Goal: Information Seeking & Learning: Learn about a topic

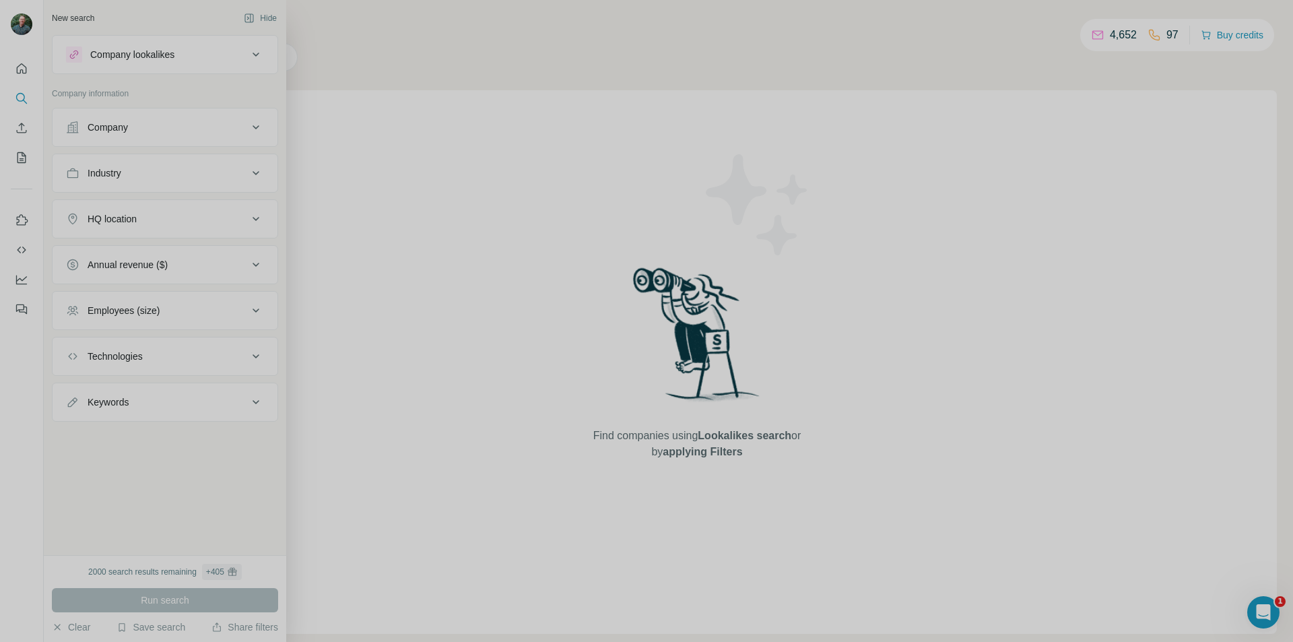
click at [249, 129] on icon at bounding box center [256, 127] width 16 height 16
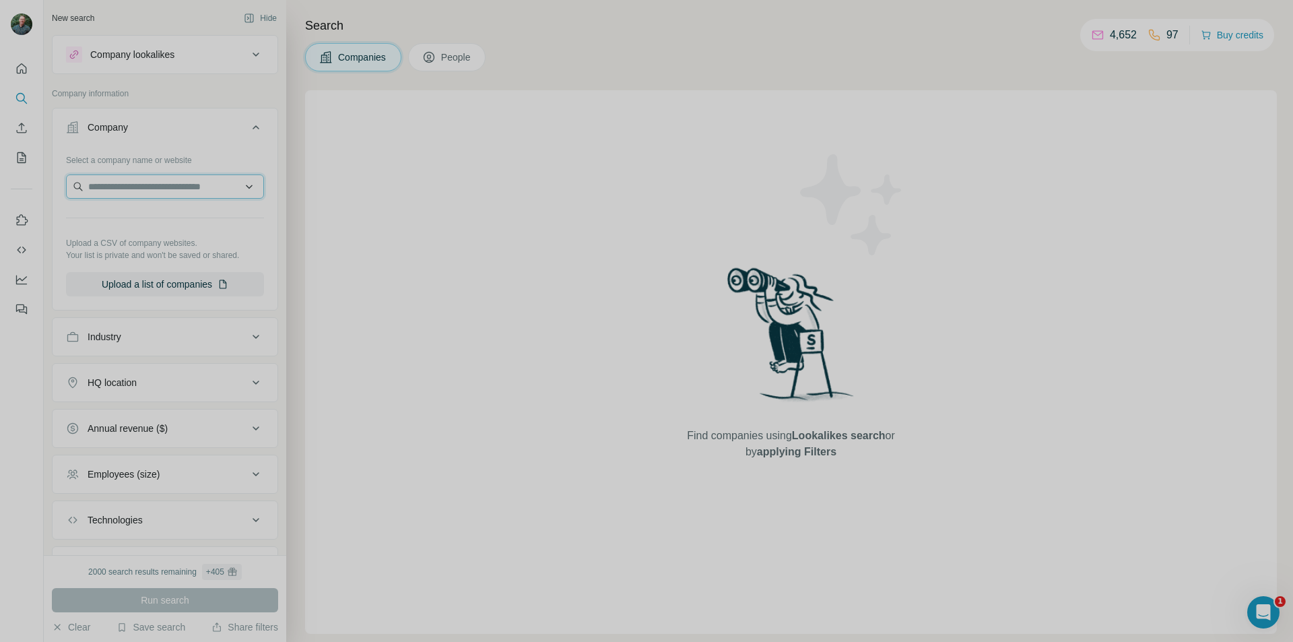
click at [188, 191] on input "text" at bounding box center [165, 186] width 198 height 24
paste input "**********"
type input "**********"
click at [166, 216] on p "Allegory Capital" at bounding box center [137, 216] width 66 height 13
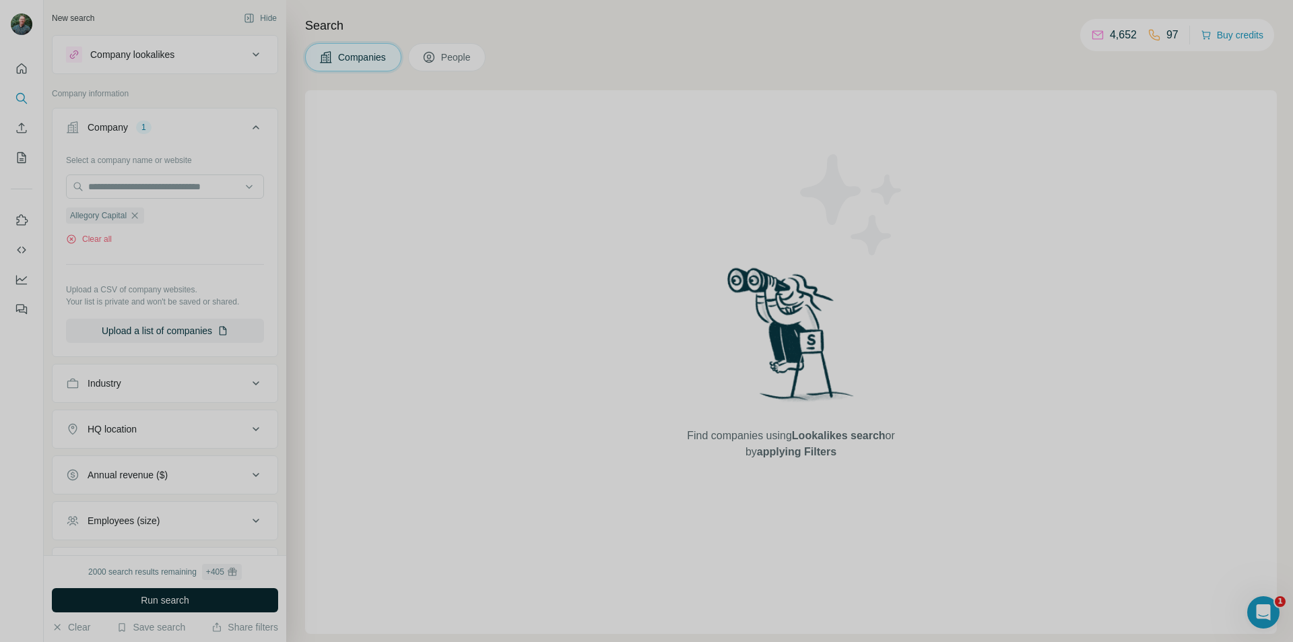
click at [136, 600] on button "Run search" at bounding box center [165, 600] width 226 height 24
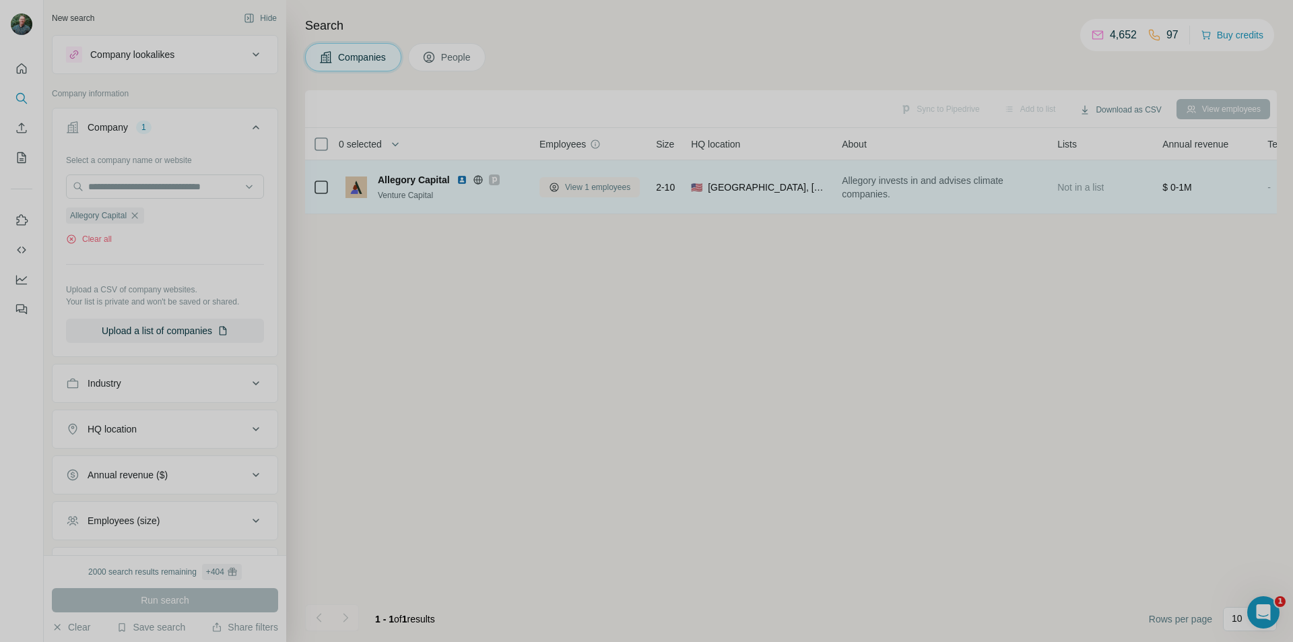
click at [620, 190] on span "View 1 employees" at bounding box center [597, 187] width 65 height 12
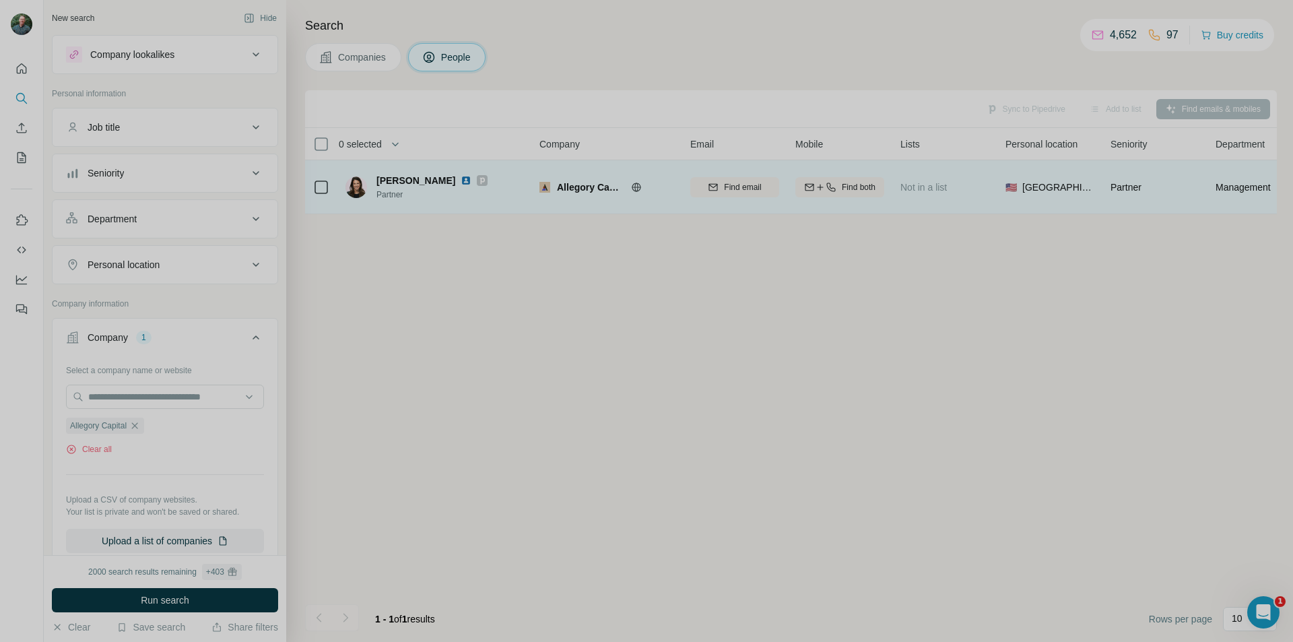
click at [465, 181] on img at bounding box center [466, 180] width 11 height 11
click at [464, 176] on img at bounding box center [466, 180] width 11 height 11
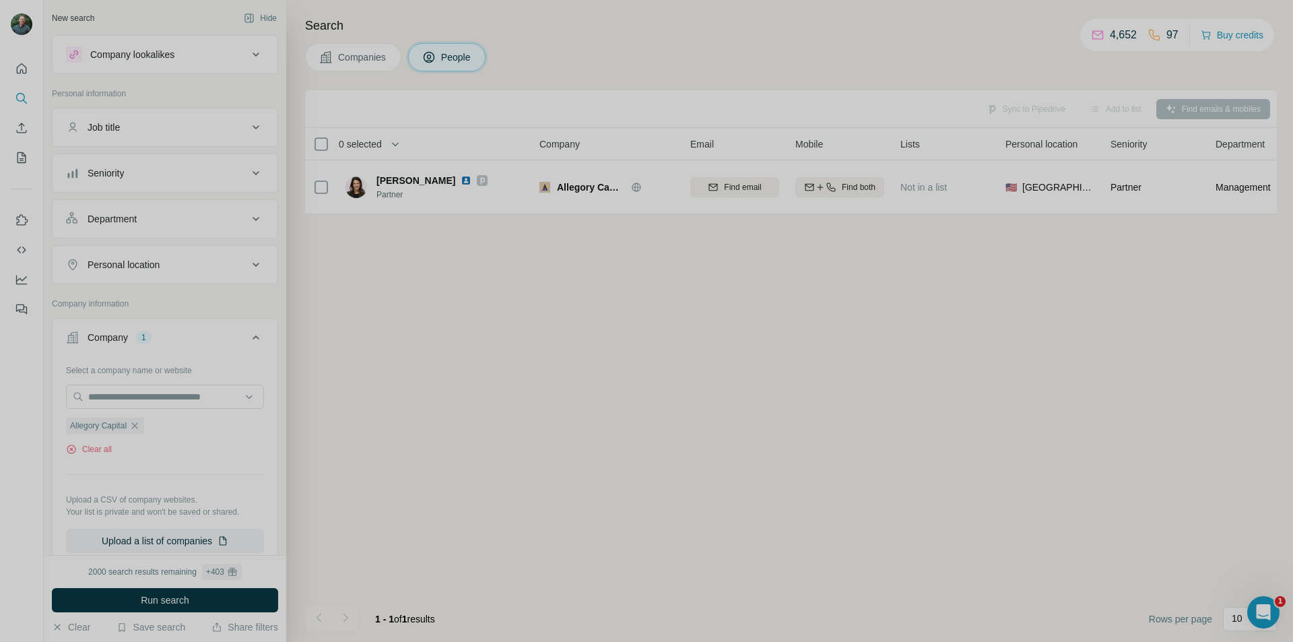
click at [375, 60] on span "Companies" at bounding box center [362, 57] width 49 height 13
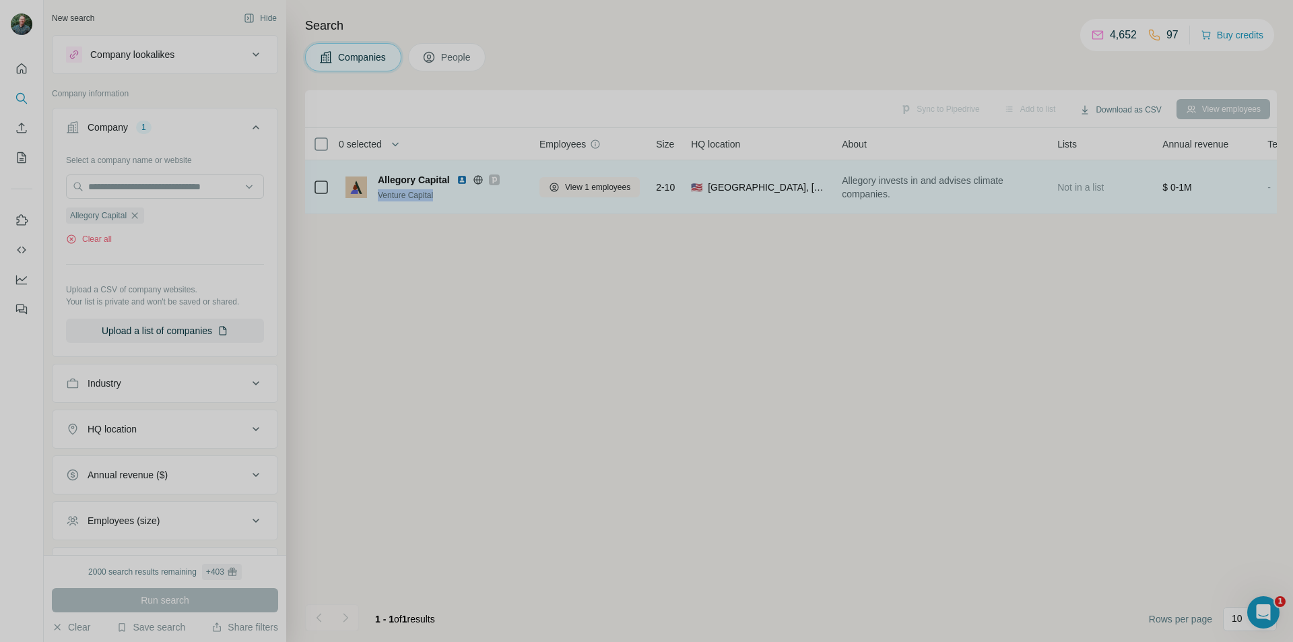
drag, startPoint x: 480, startPoint y: 181, endPoint x: 474, endPoint y: 211, distance: 30.1
click at [474, 211] on td "Allegory Capital Venture Capital" at bounding box center [434, 187] width 194 height 54
click at [403, 177] on span "Allegory Capital" at bounding box center [414, 179] width 72 height 13
click at [402, 180] on span "Allegory Capital" at bounding box center [414, 179] width 72 height 13
click at [672, 189] on span "2-10" at bounding box center [665, 187] width 19 height 13
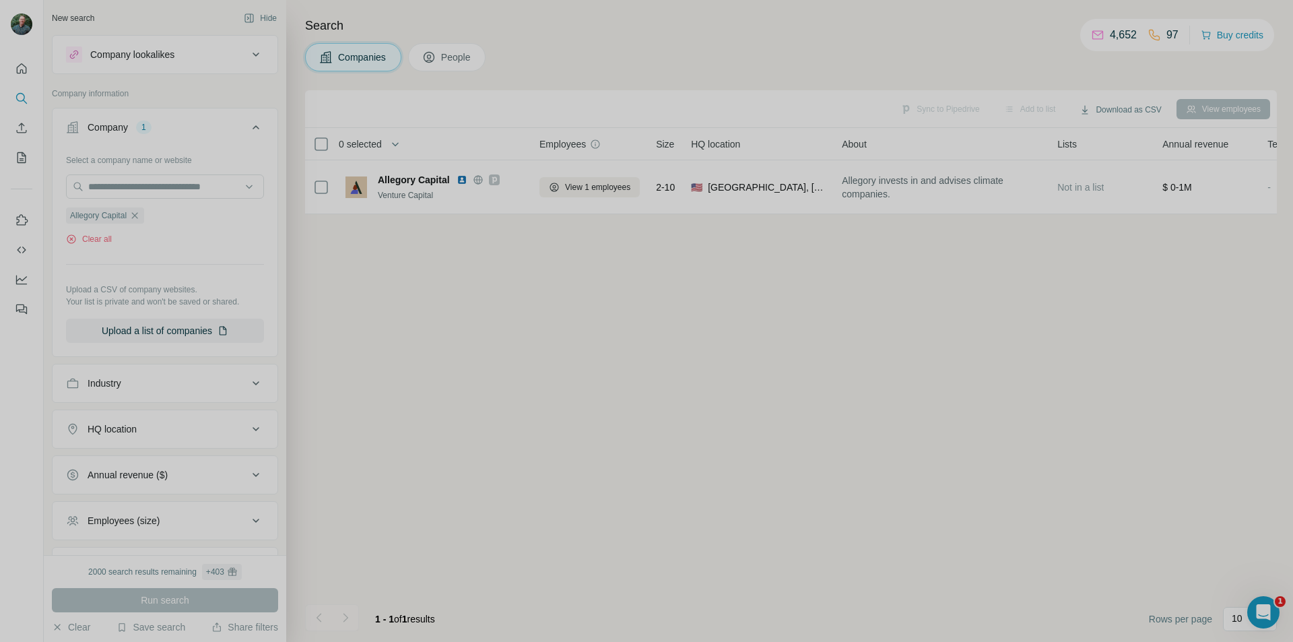
click at [672, 148] on span "Size" at bounding box center [665, 143] width 18 height 13
click at [672, 143] on span "Size" at bounding box center [665, 143] width 18 height 13
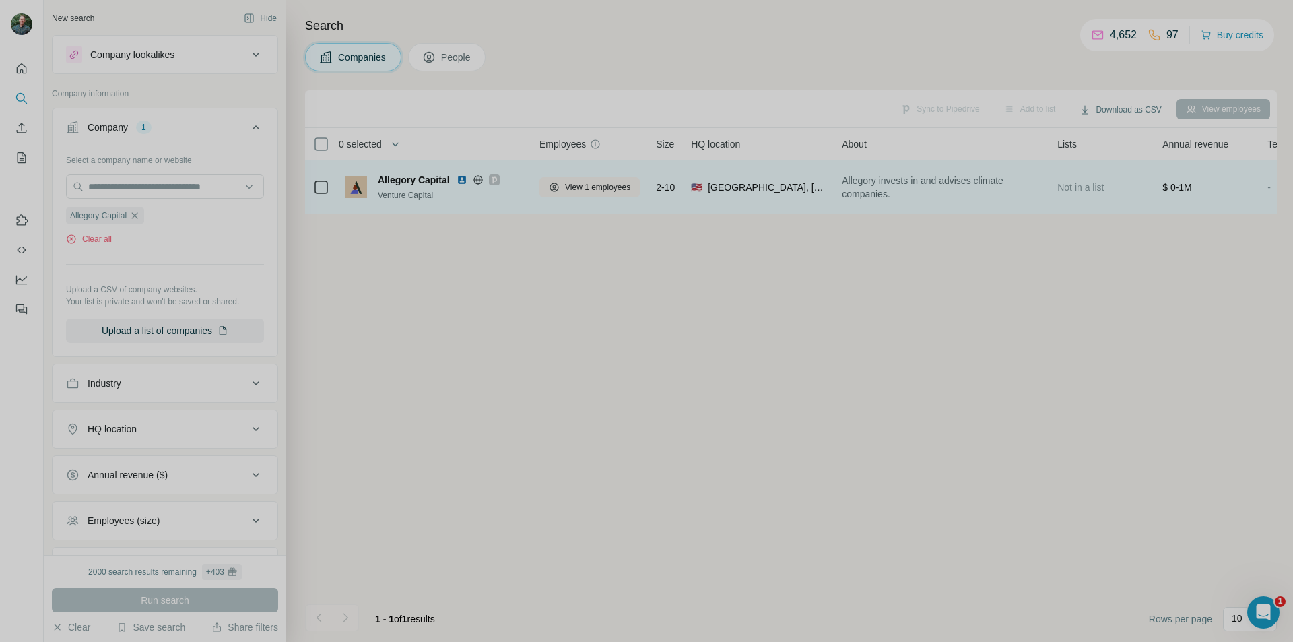
drag, startPoint x: 1188, startPoint y: 193, endPoint x: 1196, endPoint y: 167, distance: 27.1
click at [1188, 193] on span "$ 0-1M" at bounding box center [1178, 187] width 30 height 13
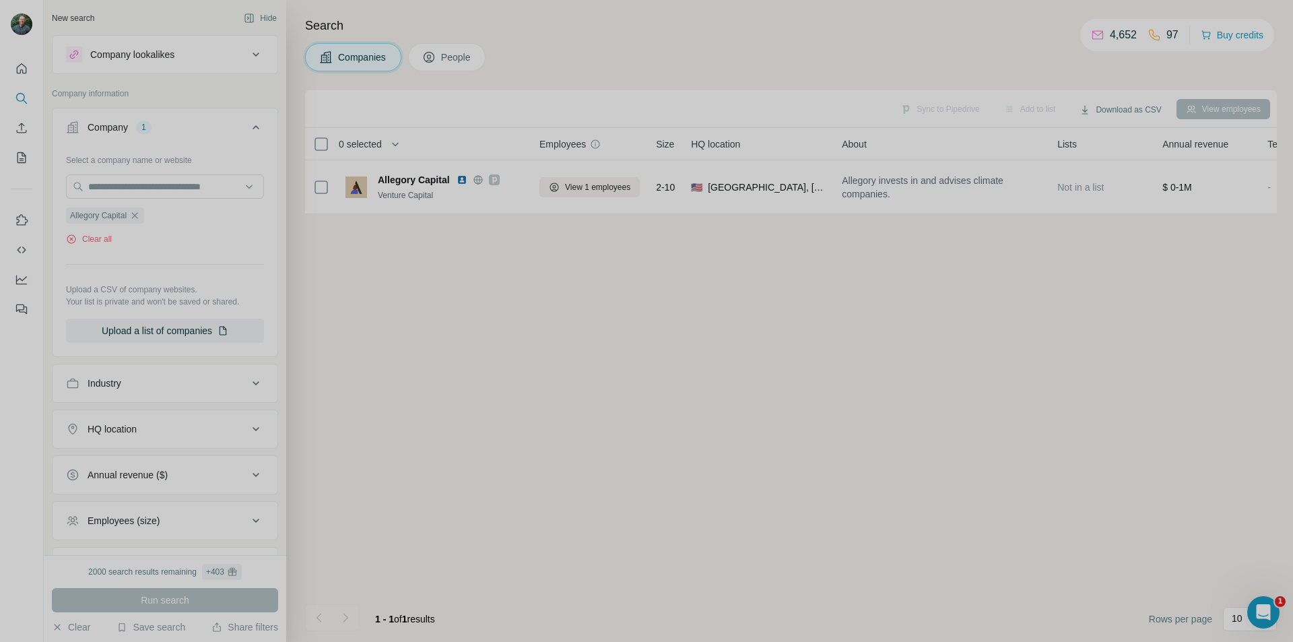
click at [1198, 144] on span "Annual revenue" at bounding box center [1196, 143] width 66 height 13
